Goal: Information Seeking & Learning: Learn about a topic

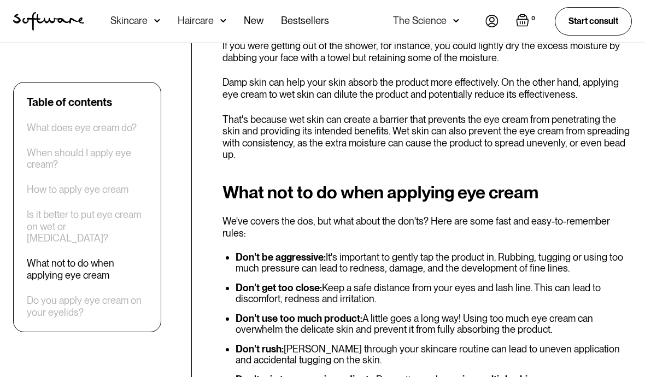
scroll to position [2564, 0]
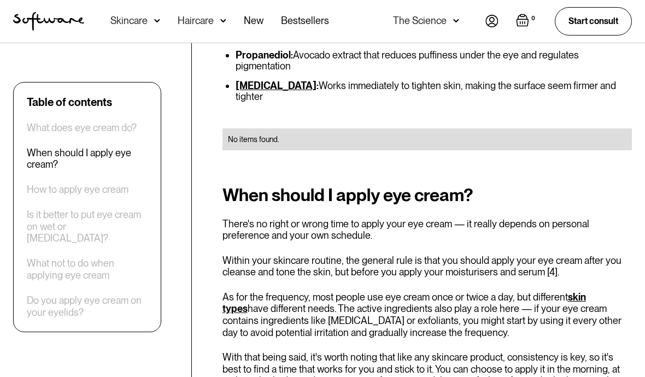
scroll to position [1600, 0]
